Goal: Task Accomplishment & Management: Complete application form

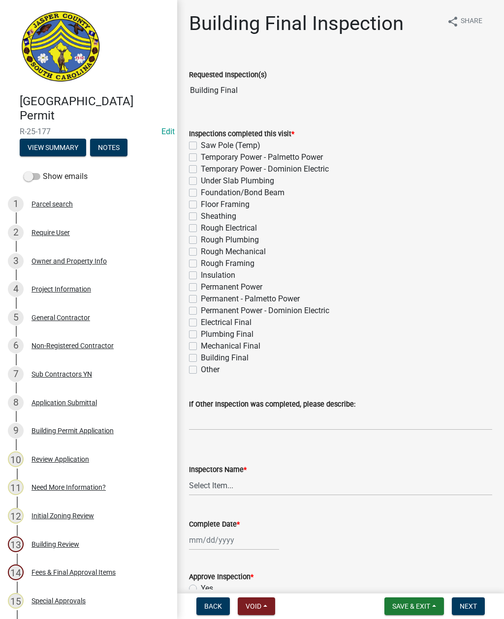
click at [62, 143] on button "View Summary" at bounding box center [53, 148] width 66 height 18
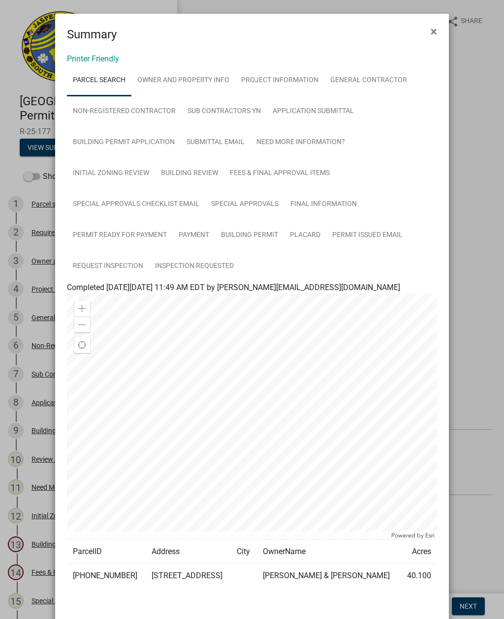
click at [430, 27] on span "×" at bounding box center [433, 32] width 6 height 14
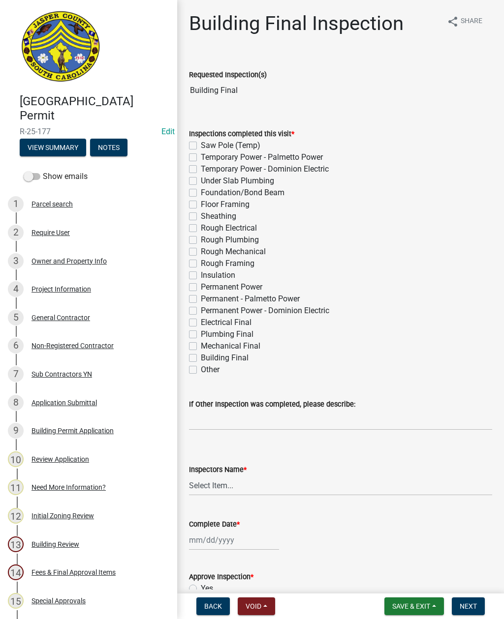
click at [201, 370] on label "Other" at bounding box center [210, 370] width 19 height 12
click at [201, 370] on input "Other" at bounding box center [204, 367] width 6 height 6
checkbox input "true"
checkbox input "false"
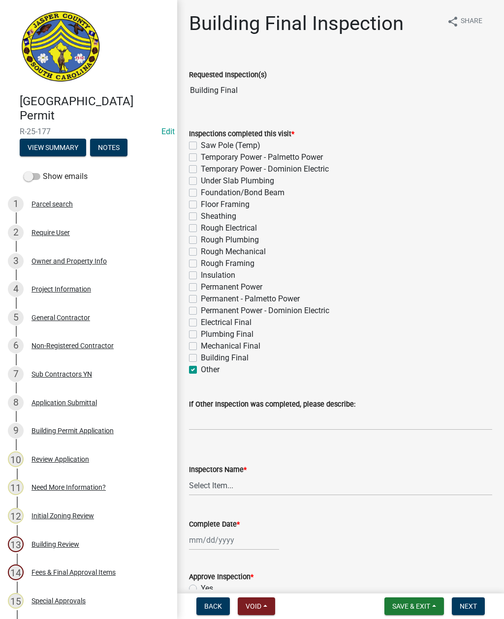
checkbox input "false"
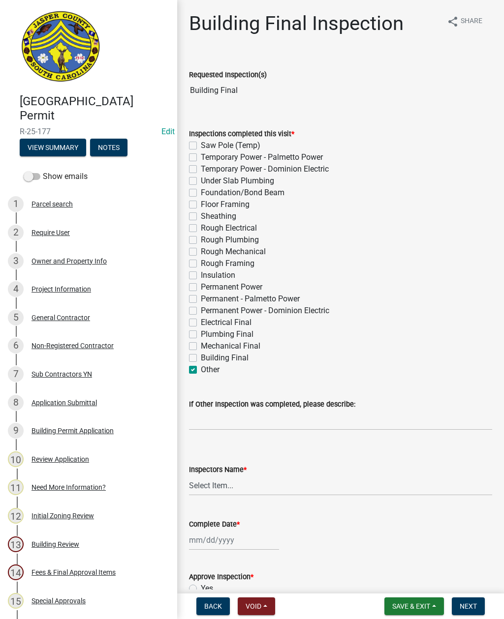
checkbox input "false"
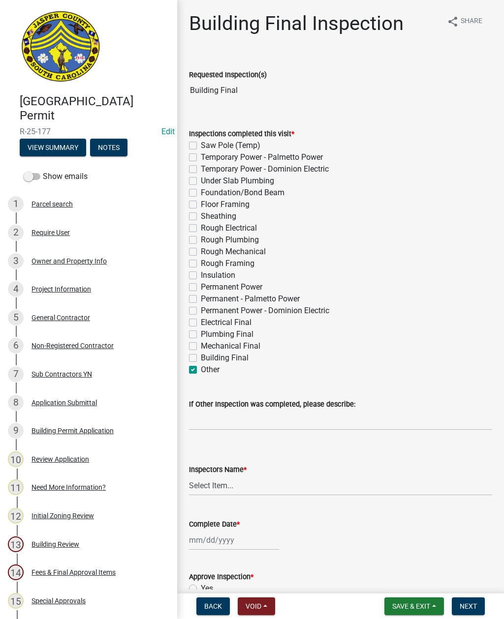
checkbox input "false"
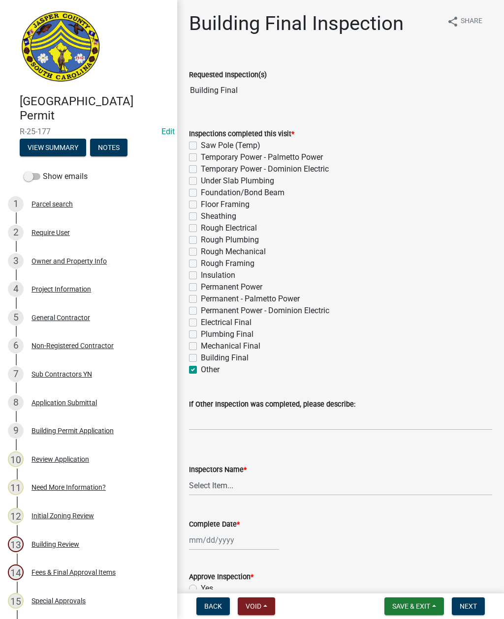
checkbox input "false"
checkbox input "true"
click at [239, 414] on input "If Other Inspection was completed, please describe:" at bounding box center [340, 420] width 303 height 20
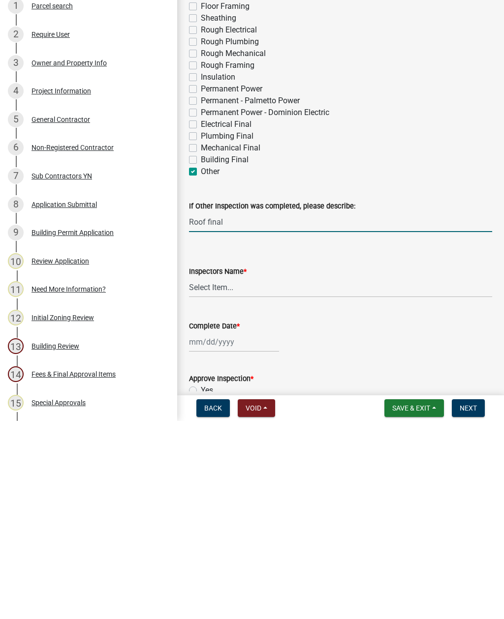
type input "Roof final"
click at [217, 476] on select "Select Item... [EMAIL_ADDRESS][DOMAIN_NAME] ([PERSON_NAME] ) rcampbell ([PERSON…" at bounding box center [340, 486] width 303 height 20
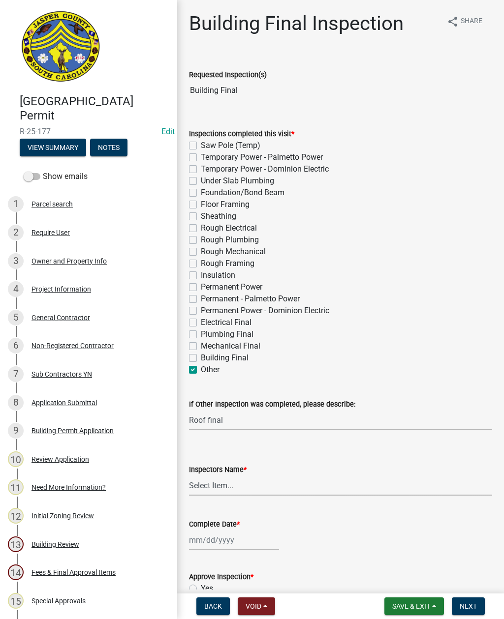
select select "2d9ba1e5-2fdd-4b15-98d0-073dcbeb5880"
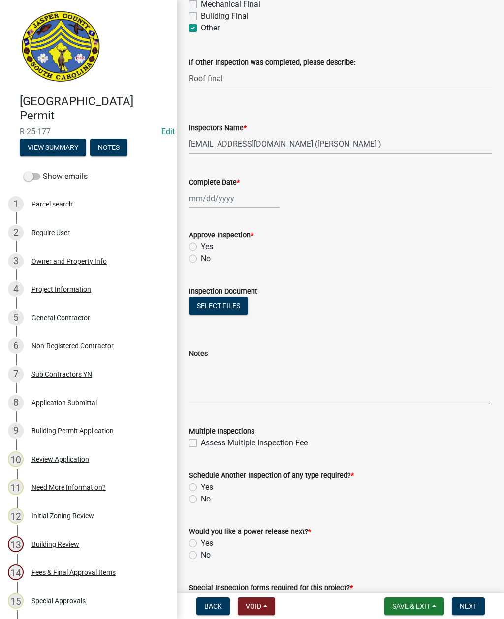
scroll to position [342, 0]
click at [218, 196] on div at bounding box center [234, 198] width 90 height 20
select select "9"
select select "2025"
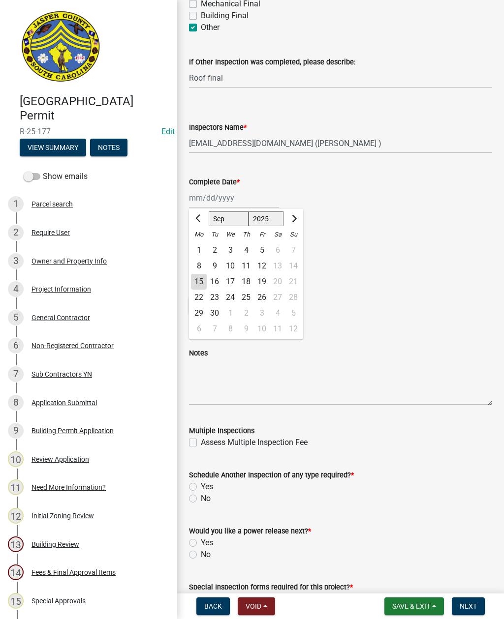
click at [196, 282] on div "15" at bounding box center [199, 282] width 16 height 16
type input "[DATE]"
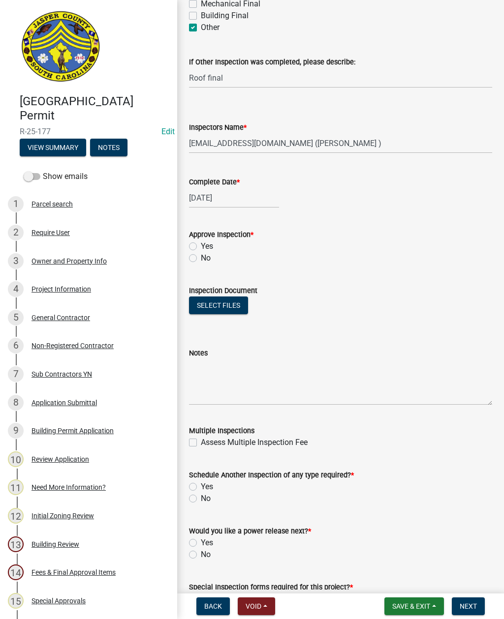
click at [201, 242] on label "Yes" at bounding box center [207, 247] width 12 height 12
click at [201, 242] on input "Yes" at bounding box center [204, 244] width 6 height 6
radio input "true"
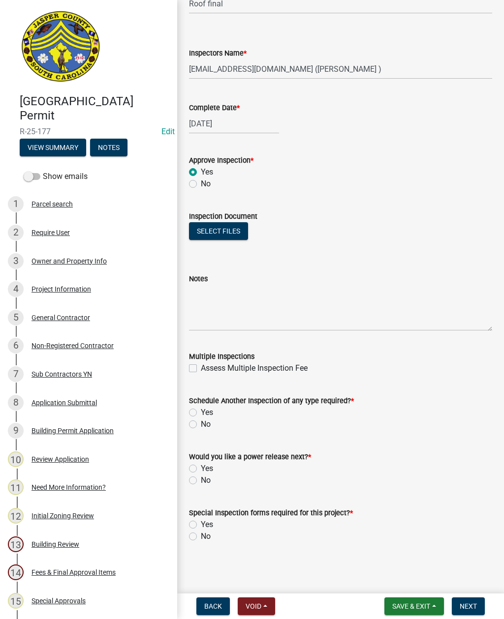
scroll to position [417, 0]
click at [201, 427] on label "No" at bounding box center [206, 425] width 10 height 12
click at [201, 425] on input "No" at bounding box center [204, 422] width 6 height 6
radio input "true"
click at [201, 482] on label "No" at bounding box center [206, 481] width 10 height 12
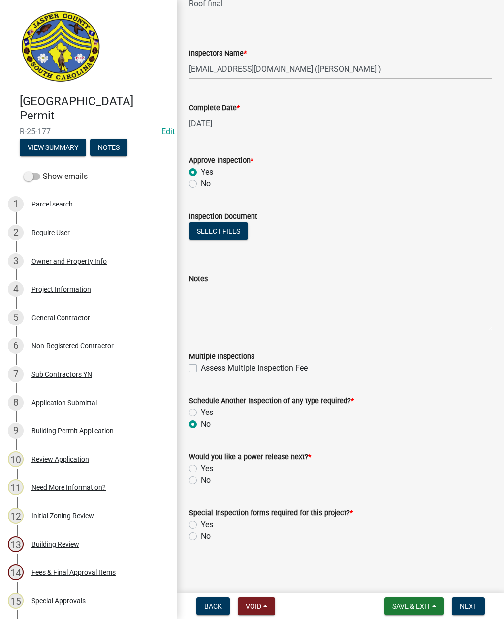
click at [201, 481] on input "No" at bounding box center [204, 478] width 6 height 6
radio input "true"
click at [201, 535] on label "No" at bounding box center [206, 537] width 10 height 12
click at [201, 535] on input "No" at bounding box center [204, 534] width 6 height 6
radio input "true"
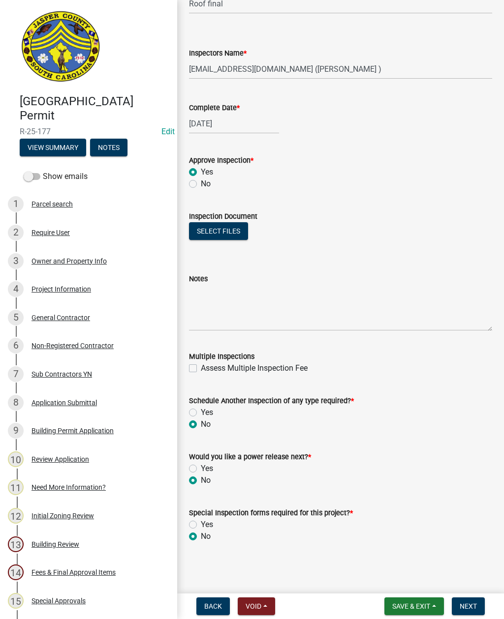
click at [468, 603] on span "Next" at bounding box center [467, 606] width 17 height 8
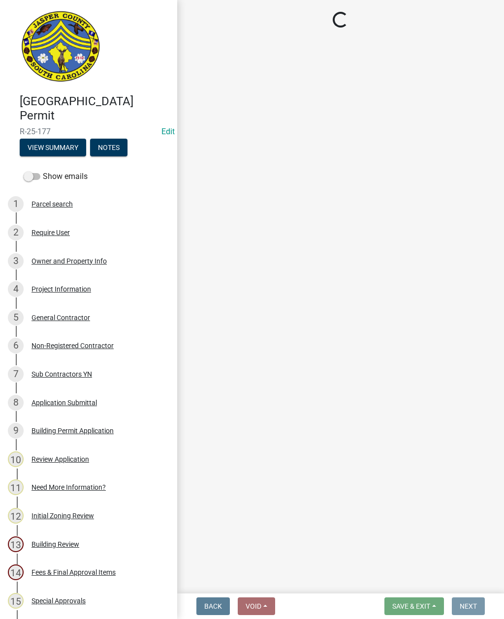
scroll to position [0, 0]
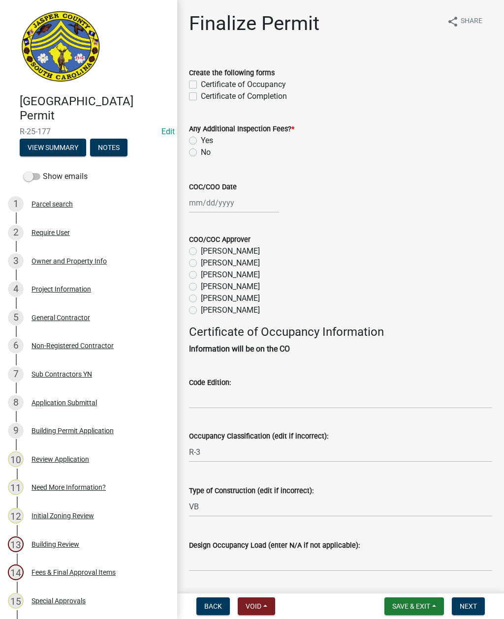
click at [201, 99] on label "Certificate of Completion" at bounding box center [244, 96] width 86 height 12
click at [201, 97] on input "Certificate of Completion" at bounding box center [204, 93] width 6 height 6
checkbox input "true"
checkbox input "false"
checkbox input "true"
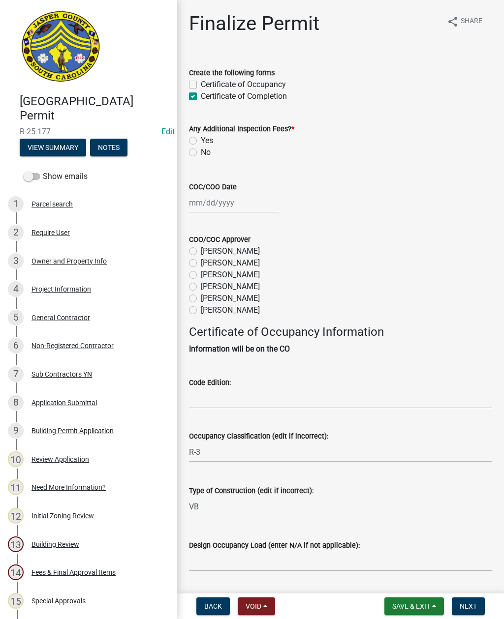
click at [189, 160] on wm-data-entity-input "Any Additional Inspection Fees? * Yes No" at bounding box center [340, 139] width 303 height 56
click at [201, 155] on label "No" at bounding box center [206, 153] width 10 height 12
click at [201, 153] on input "No" at bounding box center [204, 150] width 6 height 6
radio input "true"
click at [219, 205] on div at bounding box center [234, 203] width 90 height 20
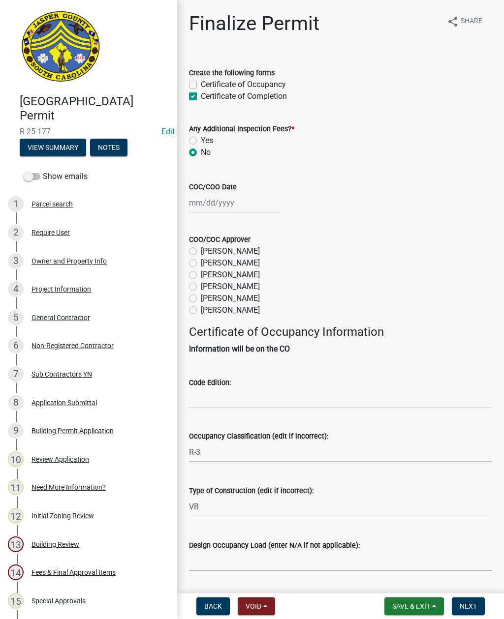
select select "9"
select select "2025"
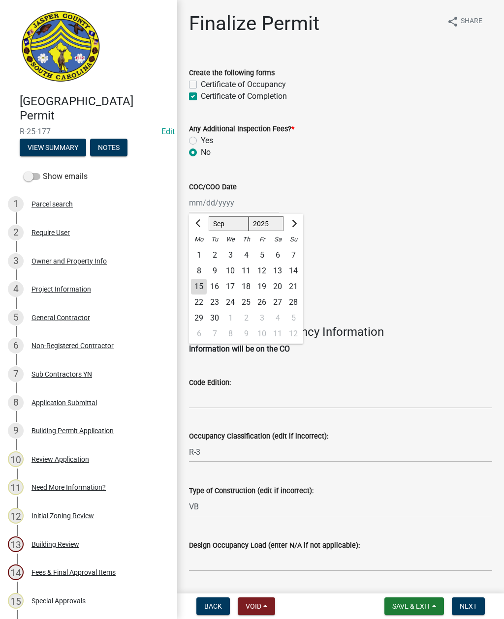
click at [194, 289] on div "15" at bounding box center [199, 287] width 16 height 16
type input "[DATE]"
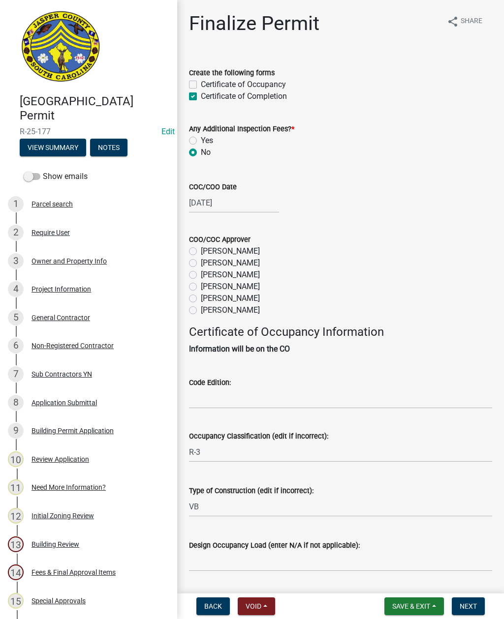
click at [201, 301] on label "[PERSON_NAME]" at bounding box center [230, 299] width 59 height 12
click at [201, 299] on input "[PERSON_NAME]" at bounding box center [204, 296] width 6 height 6
radio input "true"
click at [244, 393] on input "Code Edition:" at bounding box center [340, 399] width 303 height 20
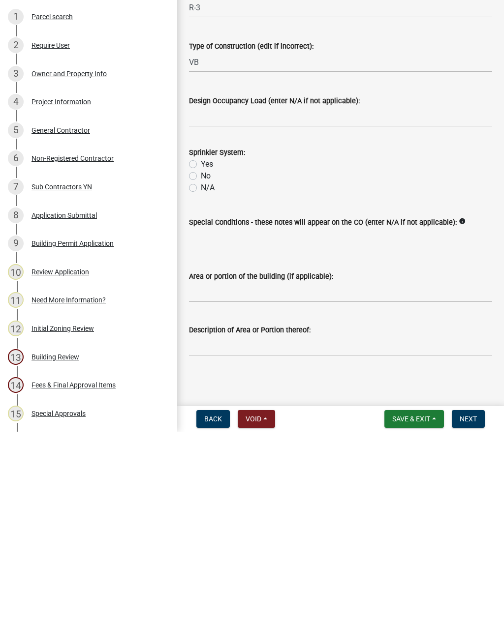
scroll to position [269, 0]
type input "2021"
click at [201, 369] on label "N/A" at bounding box center [208, 375] width 14 height 12
click at [201, 369] on input "N/A" at bounding box center [204, 372] width 6 height 6
radio input "true"
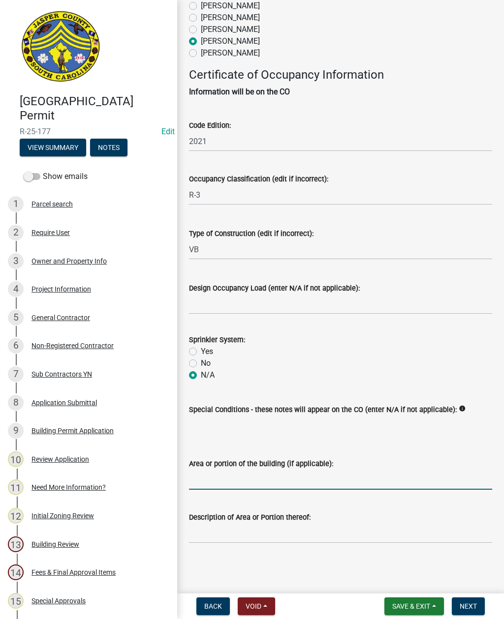
click at [299, 479] on input "Area or portion of the building (if applicable):" at bounding box center [340, 480] width 303 height 20
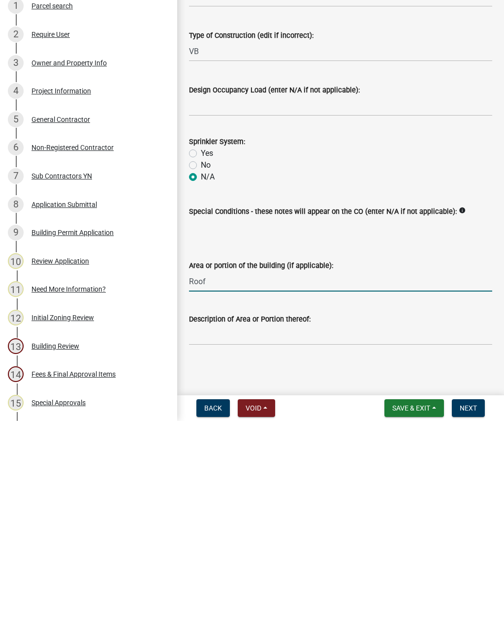
type input "Roof"
click at [248, 523] on input "Description of Area or Portion thereof:" at bounding box center [340, 533] width 303 height 20
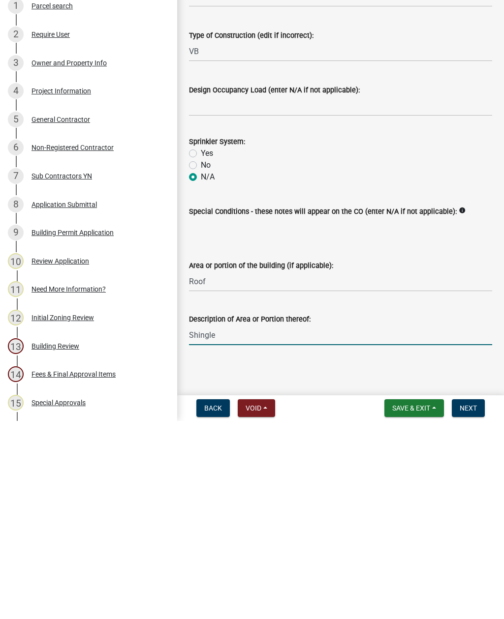
type input "Shingles"
click at [469, 602] on span "Next" at bounding box center [467, 606] width 17 height 8
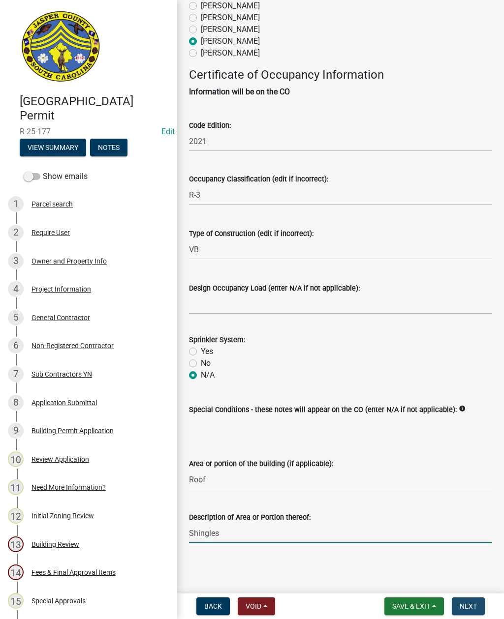
scroll to position [0, 0]
